Goal: Find specific page/section: Find specific page/section

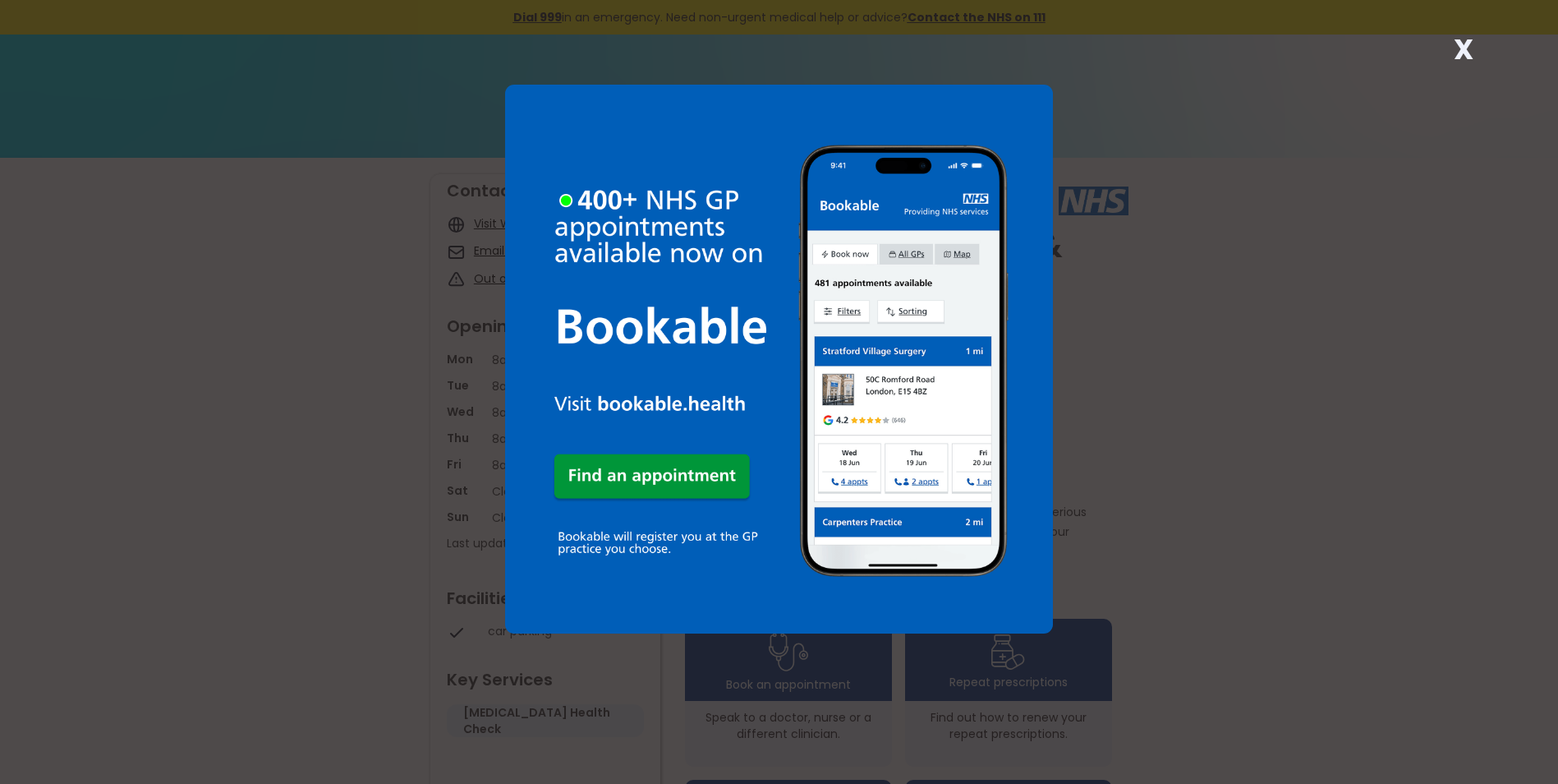
drag, startPoint x: 1301, startPoint y: 335, endPoint x: 1236, endPoint y: 335, distance: 65.0
click at [1301, 335] on div "X" at bounding box center [779, 392] width 1558 height 784
click at [1467, 38] on strong "X" at bounding box center [1463, 50] width 20 height 39
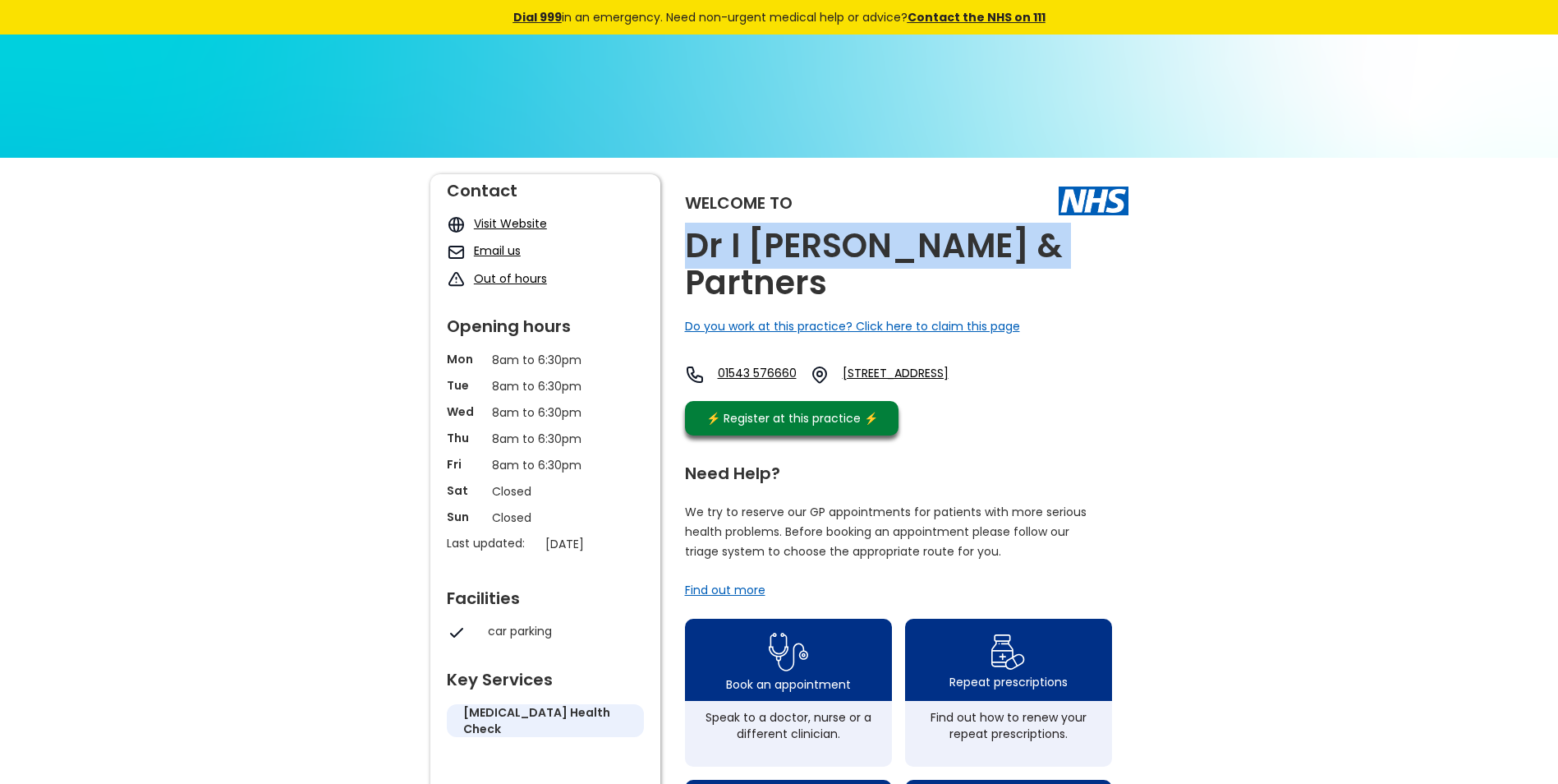
drag, startPoint x: 1031, startPoint y: 243, endPoint x: 686, endPoint y: 243, distance: 345.0
click at [686, 243] on div "Welcome to Dr I [PERSON_NAME] & Partners Do you work at this practice? Click he…" at bounding box center [906, 308] width 443 height 269
copy h2 "Dr I [PERSON_NAME] & Partners"
click at [973, 250] on h2 "Dr I [PERSON_NAME] & Partners" at bounding box center [906, 264] width 443 height 74
drag, startPoint x: 1036, startPoint y: 255, endPoint x: 681, endPoint y: 250, distance: 355.0
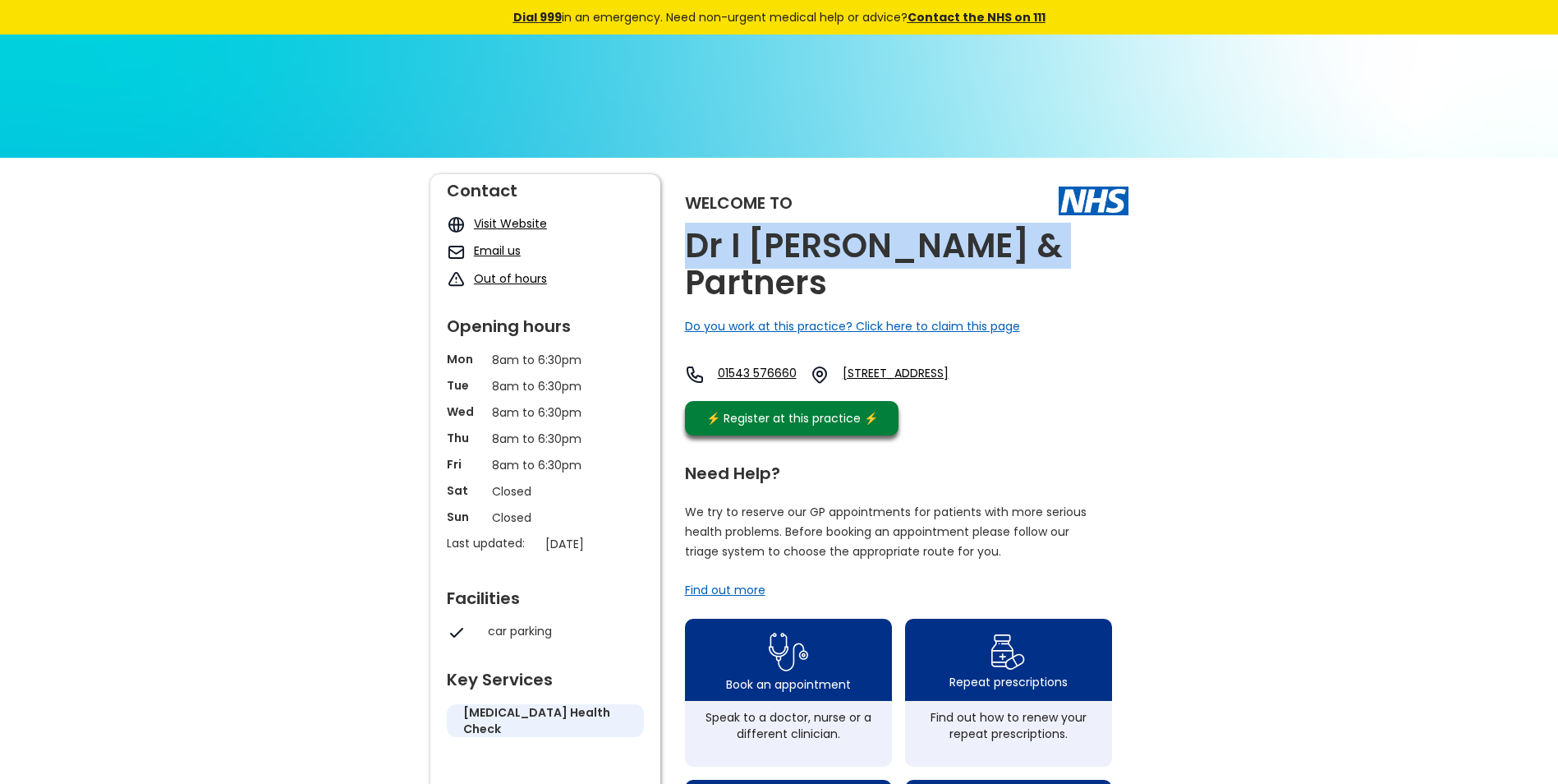
click at [681, 250] on div "Welcome to Dr I [PERSON_NAME] & Partners Do you work at this practice? Click he…" at bounding box center [779, 794] width 698 height 1240
drag, startPoint x: 681, startPoint y: 250, endPoint x: 840, endPoint y: 248, distance: 159.0
copy h2 "Dr I [PERSON_NAME] & Partners"
